Goal: Subscribe to service/newsletter

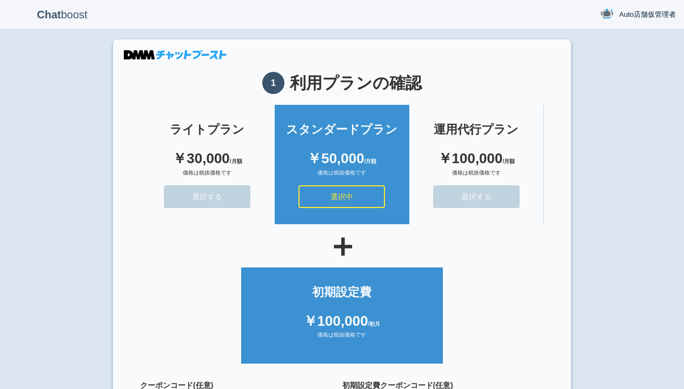
scroll to position [97, 0]
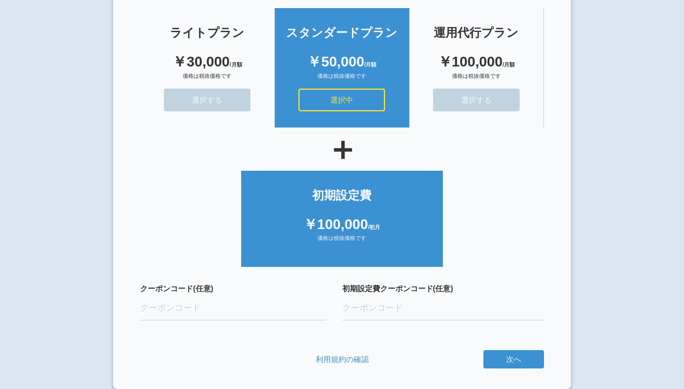
click at [0, 0] on button "次へ" at bounding box center [0, 0] width 0 height 0
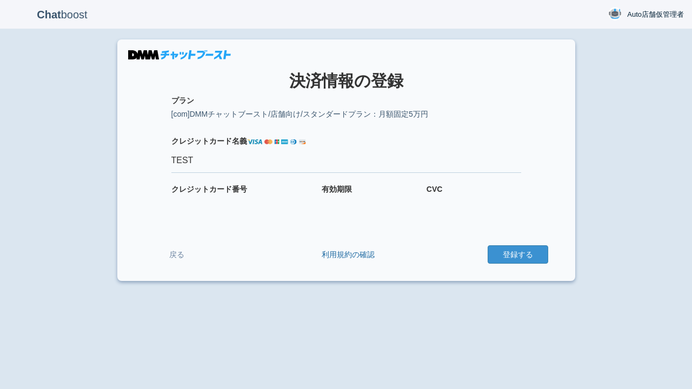
type input "TEST"
click at [517, 255] on button "登録する" at bounding box center [518, 254] width 61 height 18
